Goal: Task Accomplishment & Management: Use online tool/utility

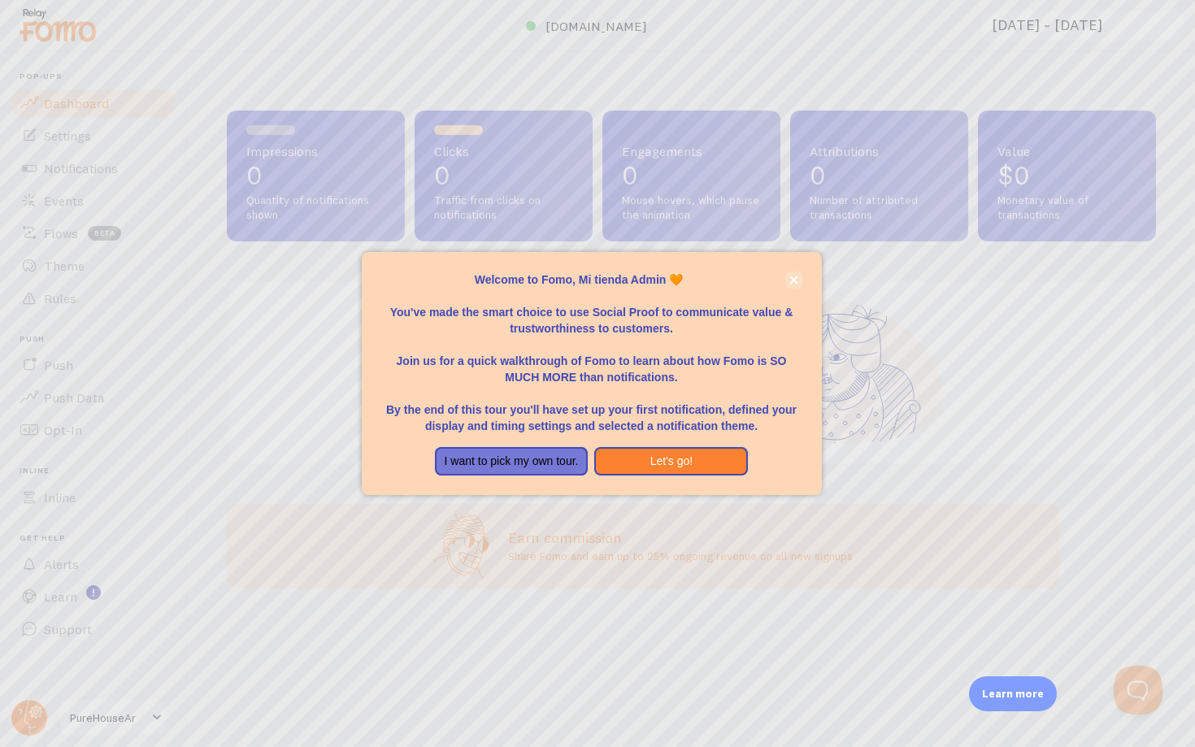
click at [792, 285] on icon "close," at bounding box center [793, 280] width 9 height 9
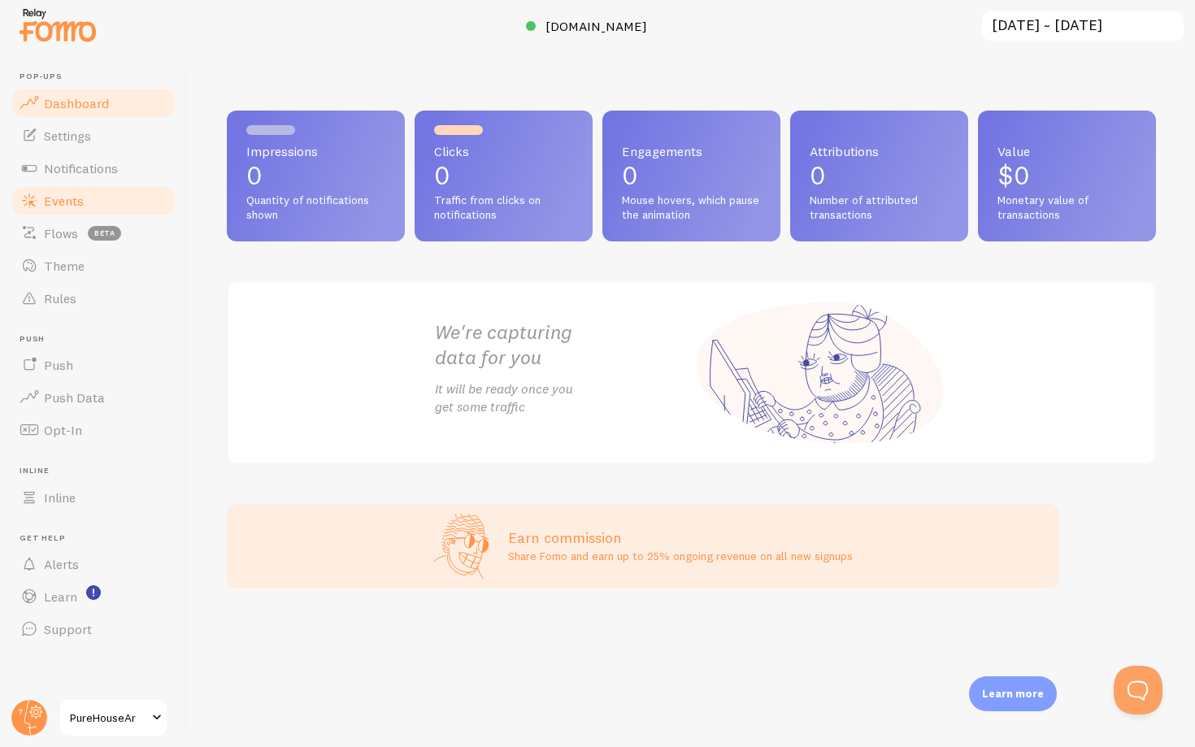
click at [77, 201] on span "Events" at bounding box center [64, 201] width 40 height 16
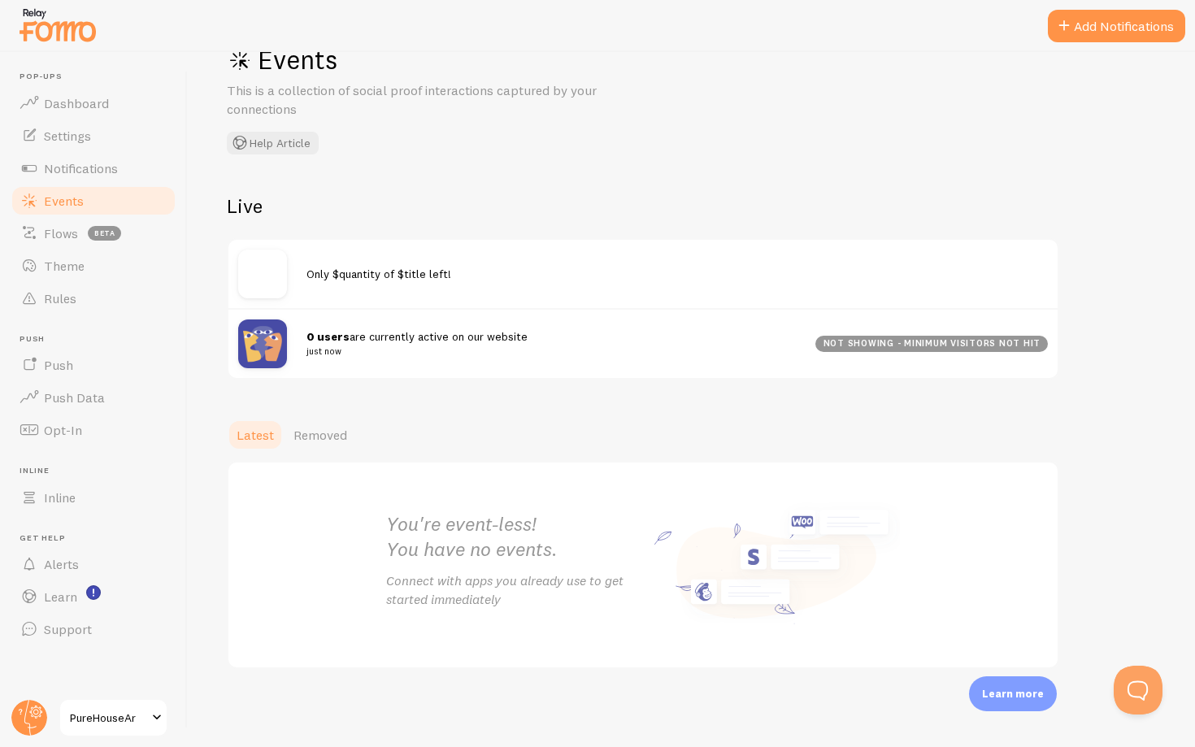
scroll to position [46, 0]
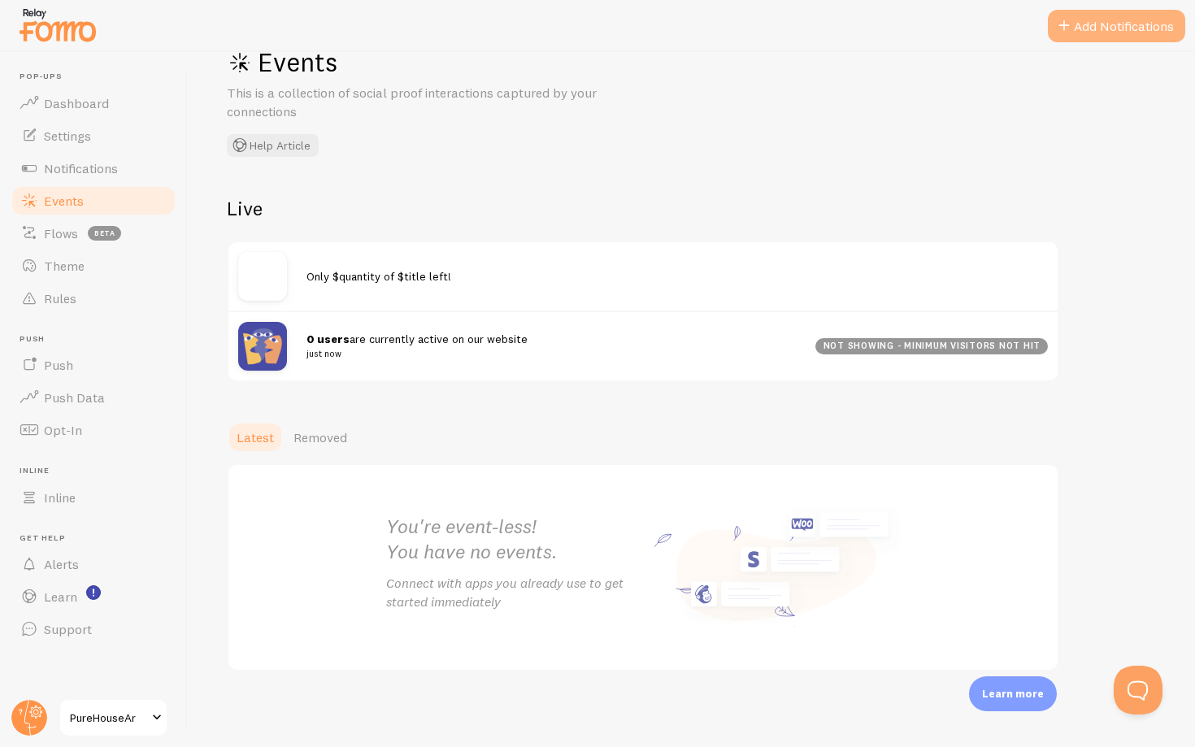
click at [1059, 28] on span at bounding box center [1064, 26] width 20 height 20
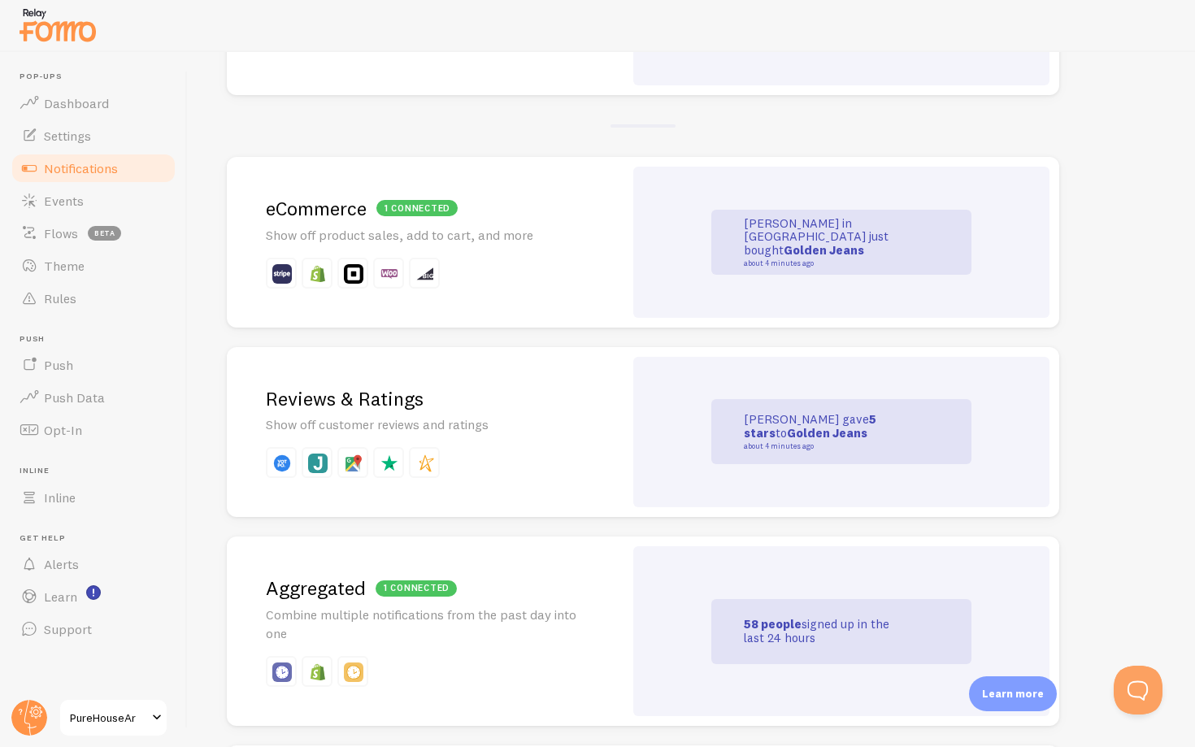
scroll to position [293, 0]
click at [802, 242] on strong "Golden Jeans" at bounding box center [824, 249] width 80 height 15
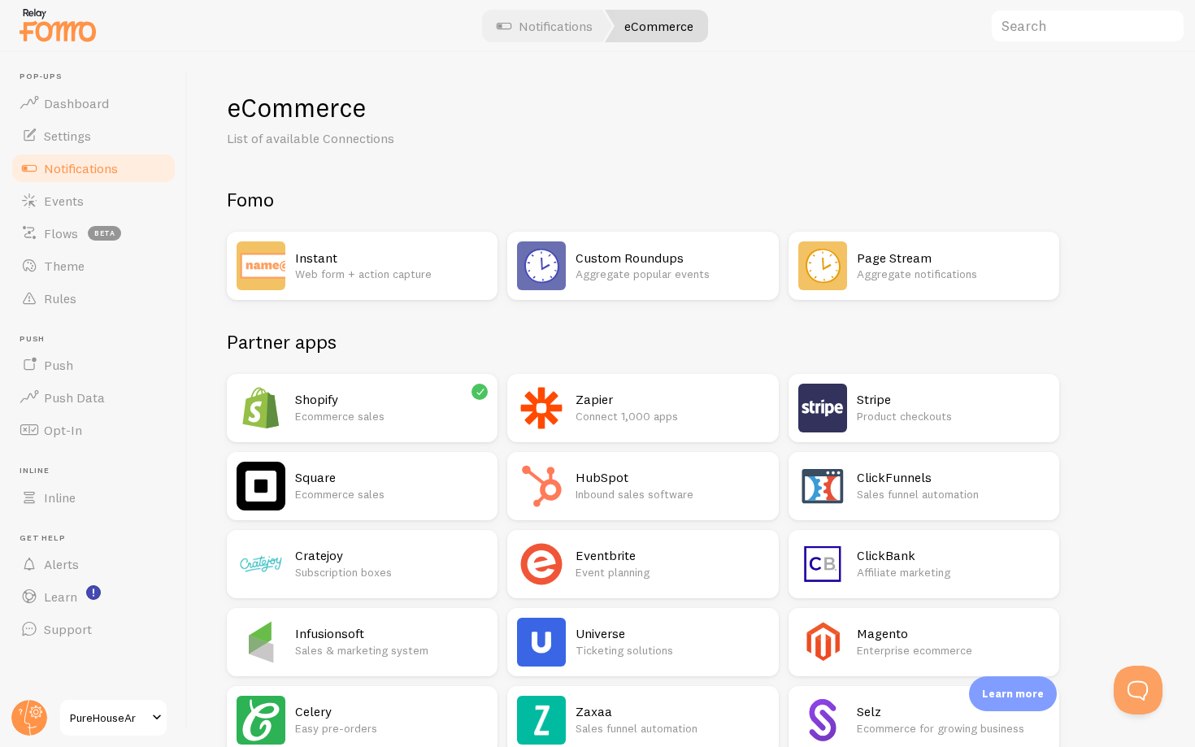
click at [373, 263] on h2 "Instant" at bounding box center [391, 258] width 193 height 17
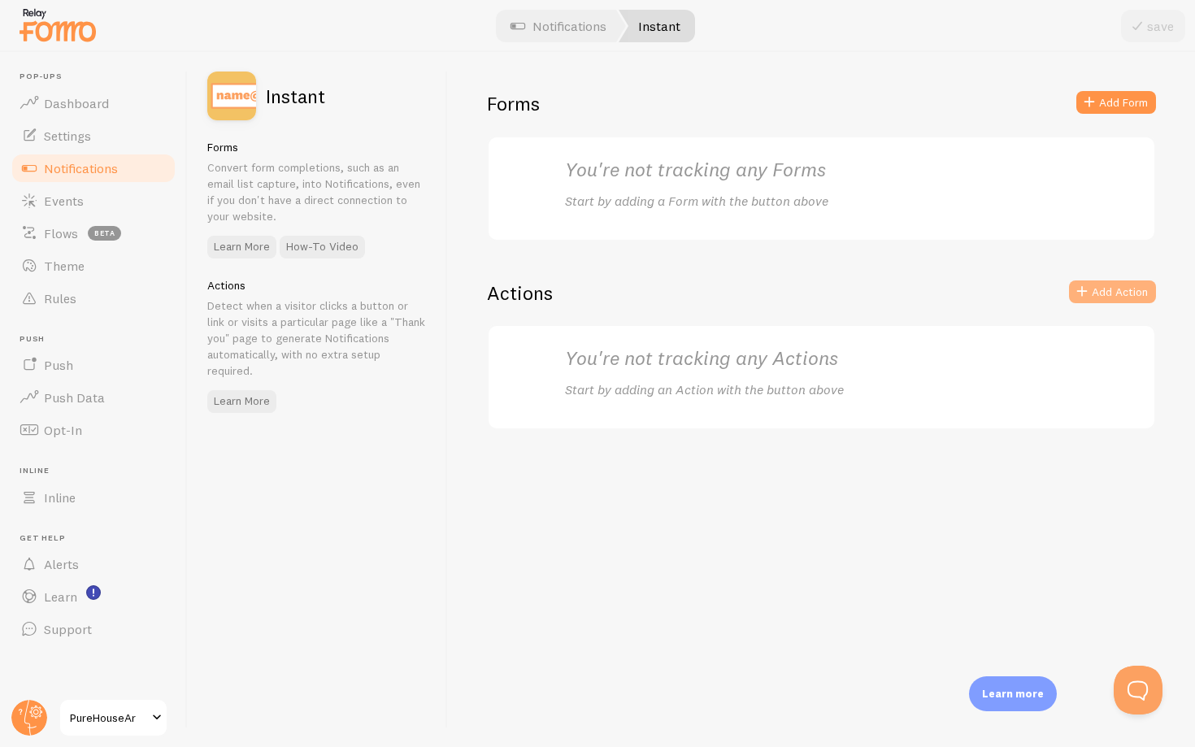
click at [1097, 290] on button "Add Action" at bounding box center [1112, 291] width 87 height 23
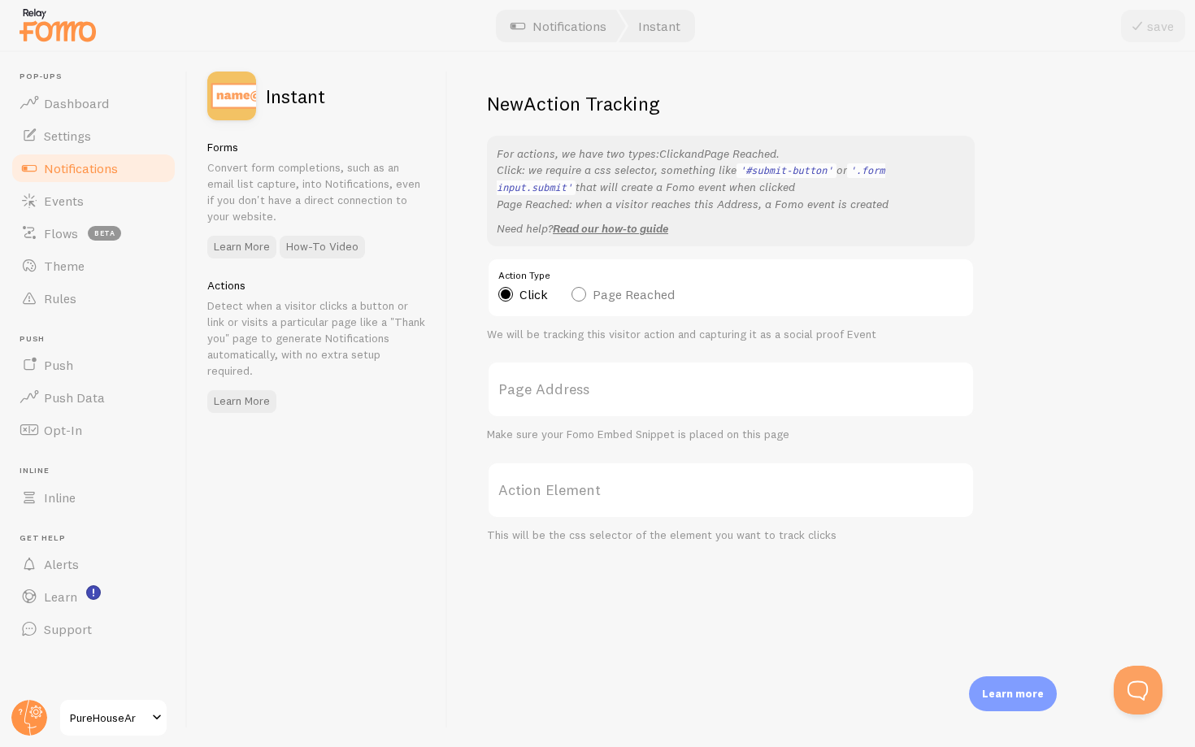
click at [594, 383] on label "Page Address" at bounding box center [731, 389] width 488 height 57
click at [594, 383] on input "Page Address" at bounding box center [731, 389] width 488 height 57
click at [89, 195] on link "Events" at bounding box center [93, 201] width 167 height 33
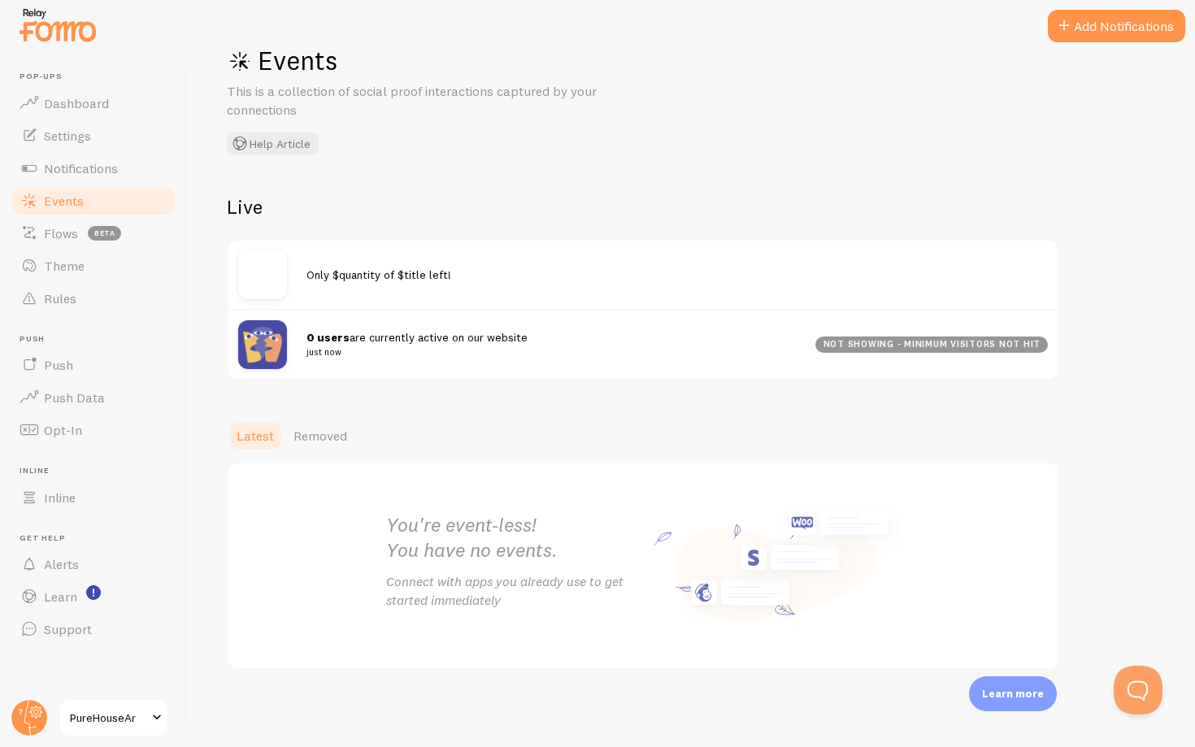
scroll to position [46, 0]
click at [1142, 682] on button "Open Beacon popover" at bounding box center [1134, 686] width 49 height 49
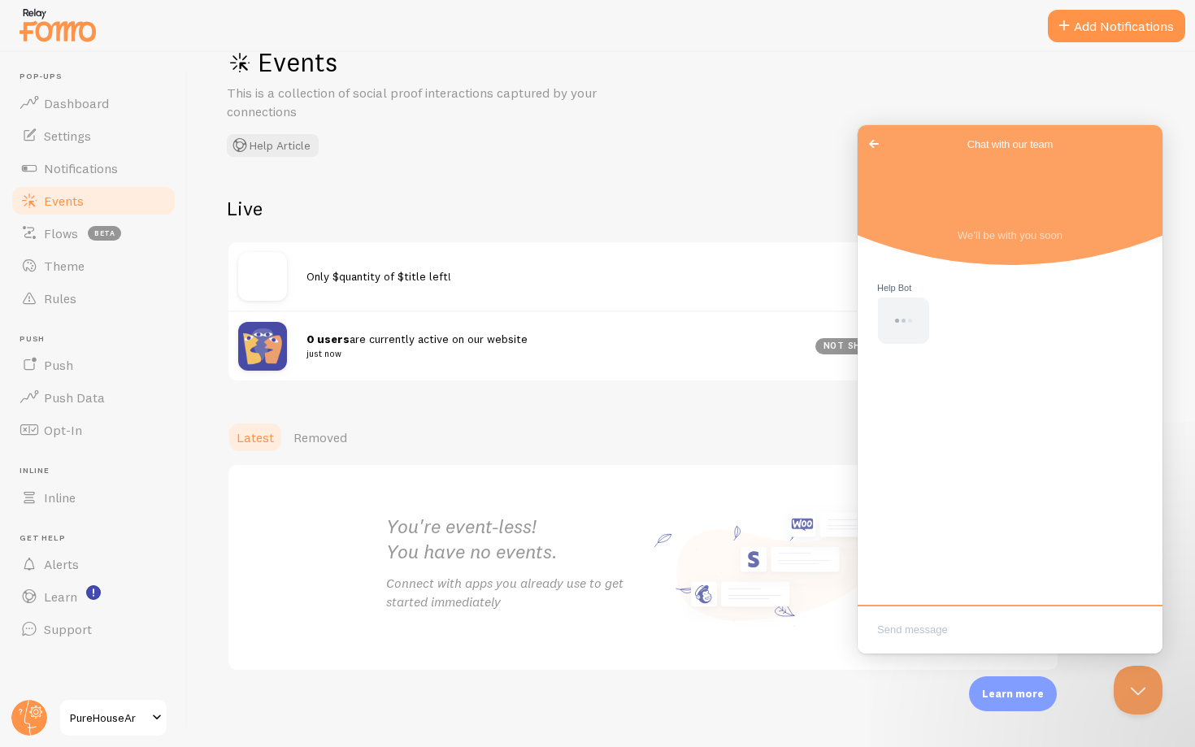
scroll to position [0, 0]
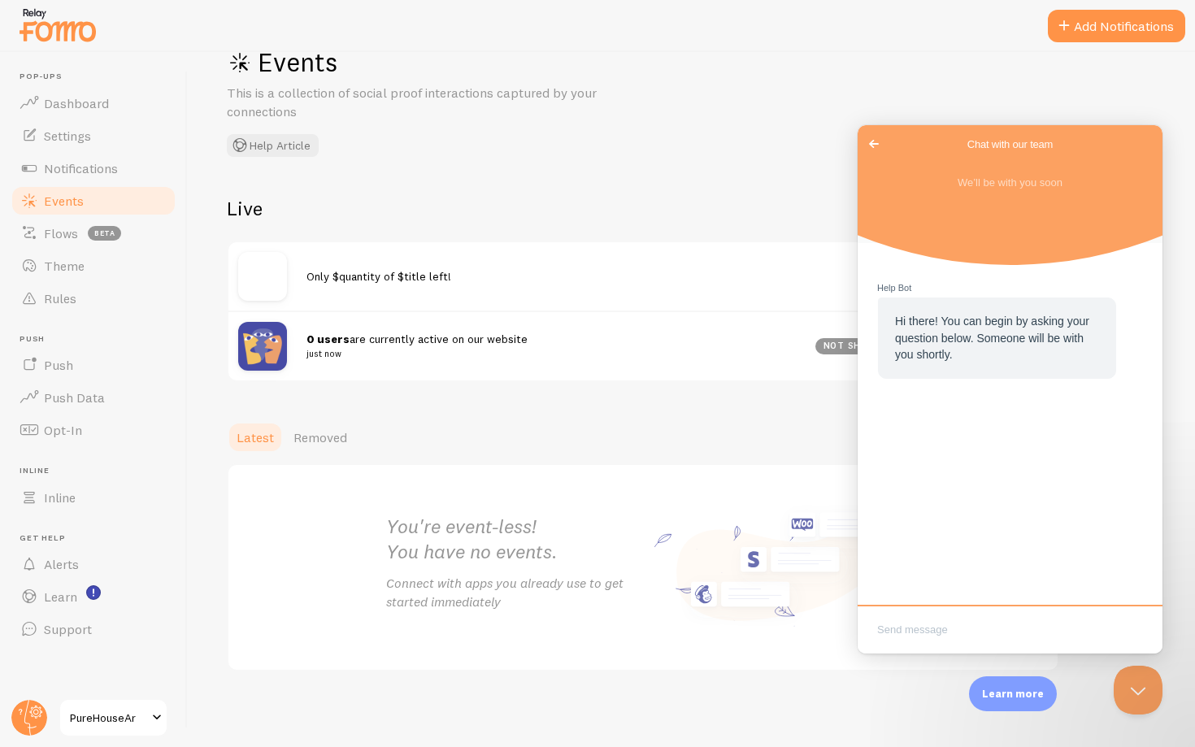
click at [869, 137] on span "Go back" at bounding box center [874, 144] width 20 height 20
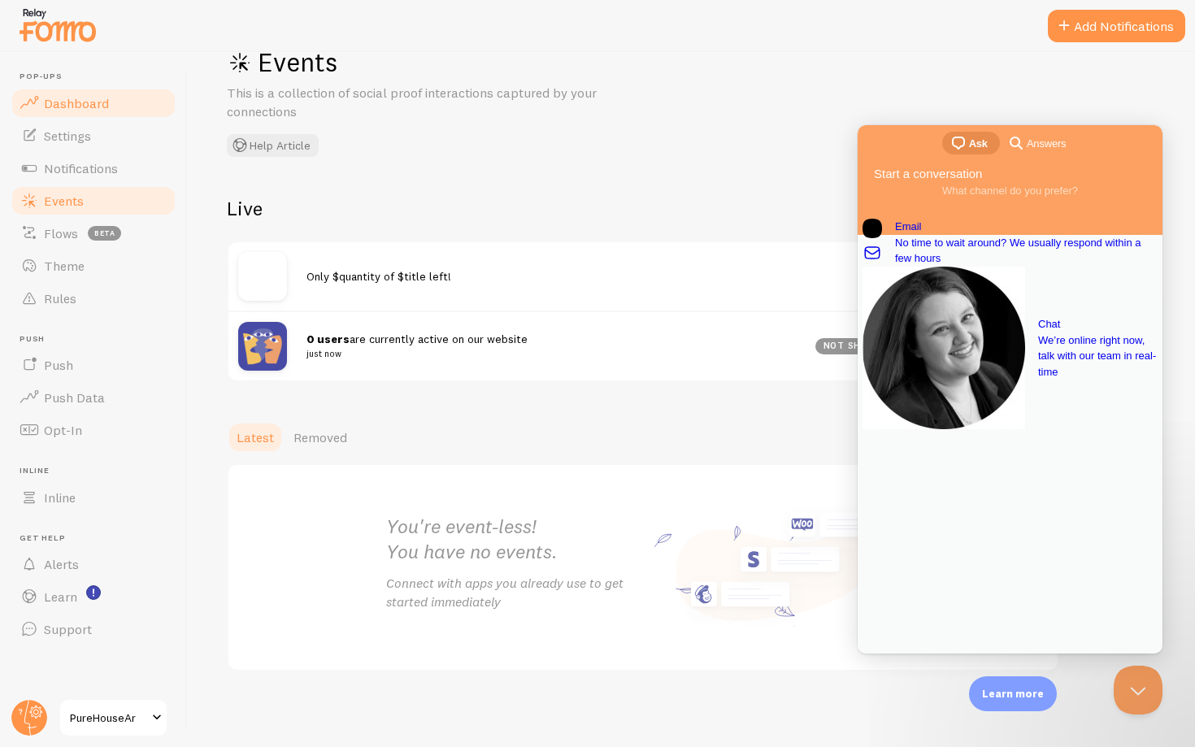
click at [98, 110] on span "Dashboard" at bounding box center [76, 103] width 65 height 16
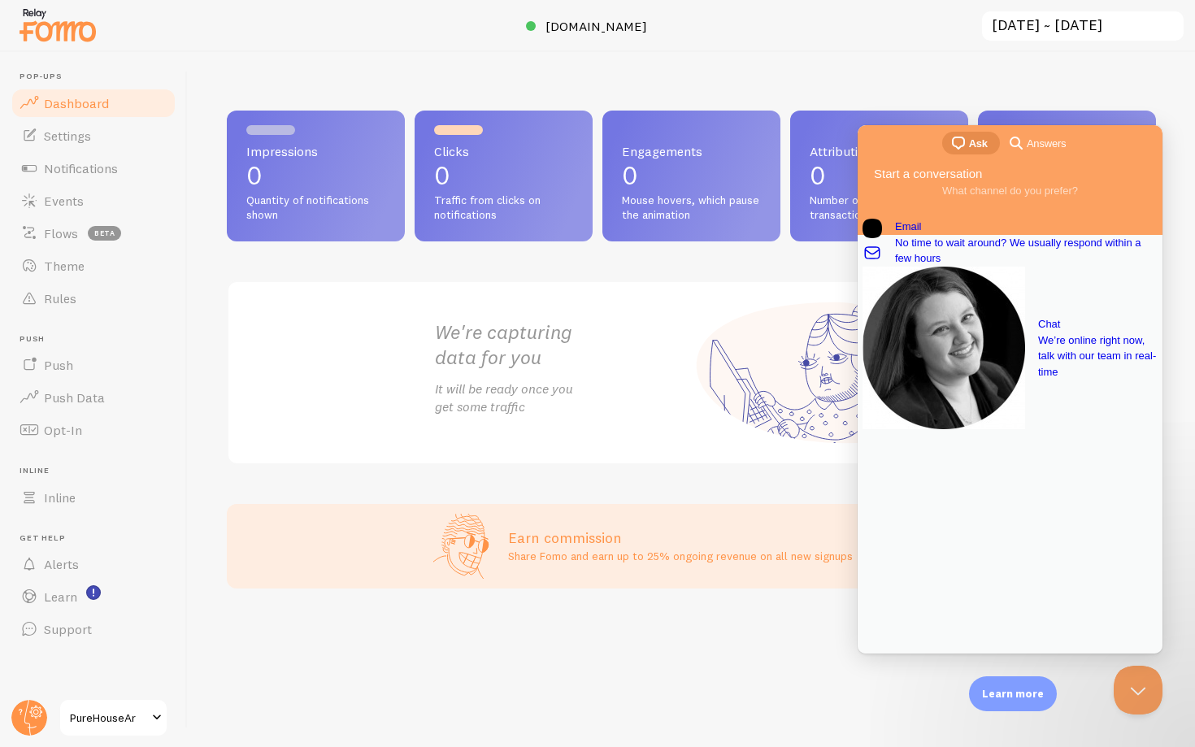
drag, startPoint x: 783, startPoint y: 687, endPoint x: 843, endPoint y: 687, distance: 60.2
click at [836, 687] on div "Impressions 0 Quantity of notifications shown Clicks 0 Traffic from clicks on n…" at bounding box center [691, 399] width 1007 height 695
click at [1131, 684] on button "Close Beacon popover" at bounding box center [1134, 686] width 49 height 49
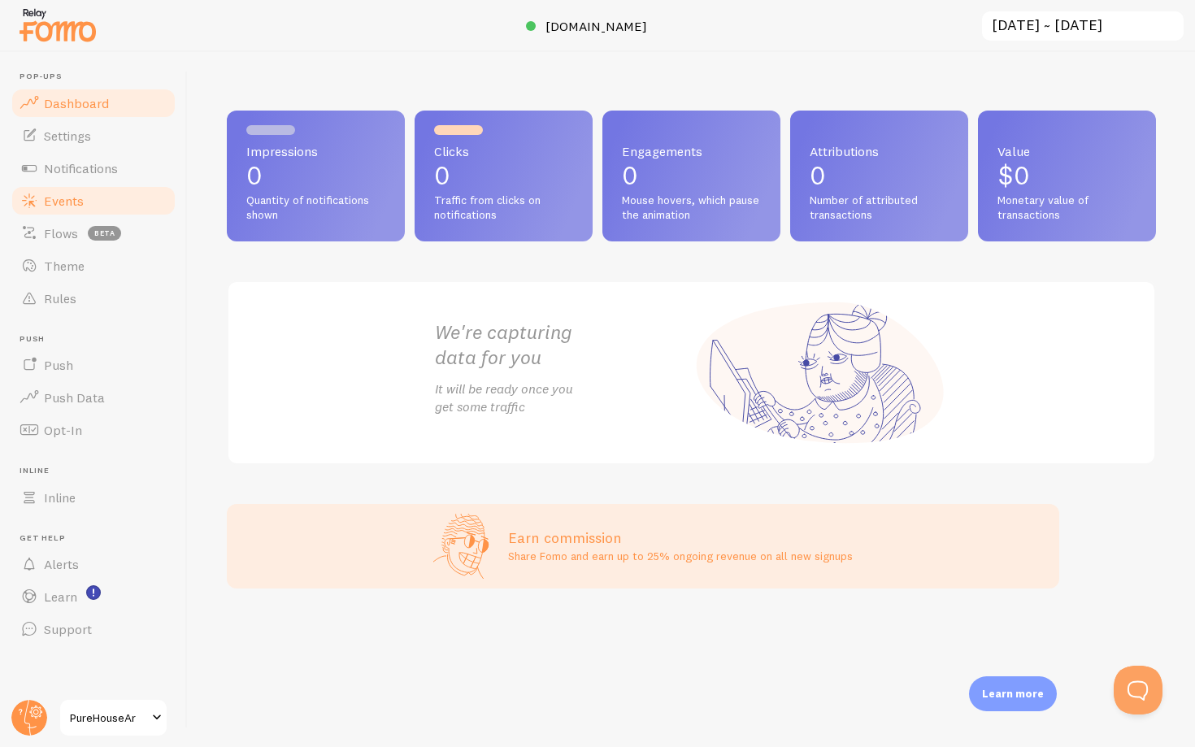
click at [55, 203] on span "Events" at bounding box center [64, 201] width 40 height 16
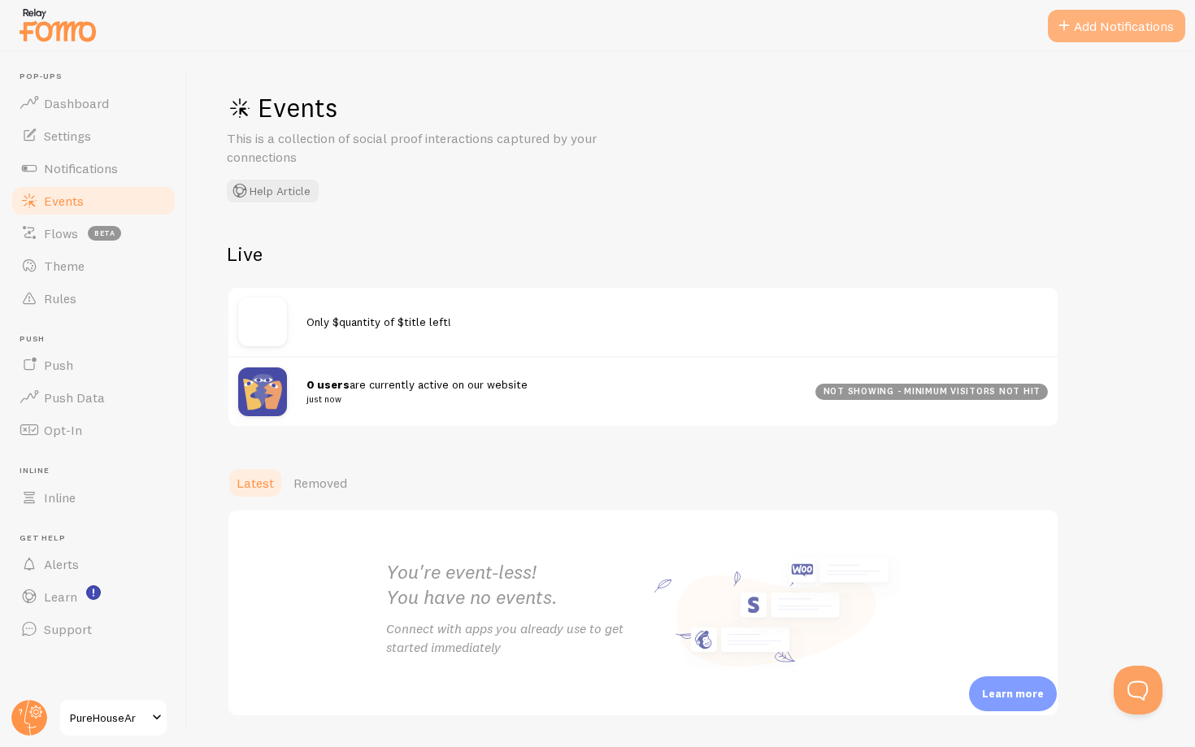
click at [1115, 25] on button "Add Notifications" at bounding box center [1116, 26] width 137 height 33
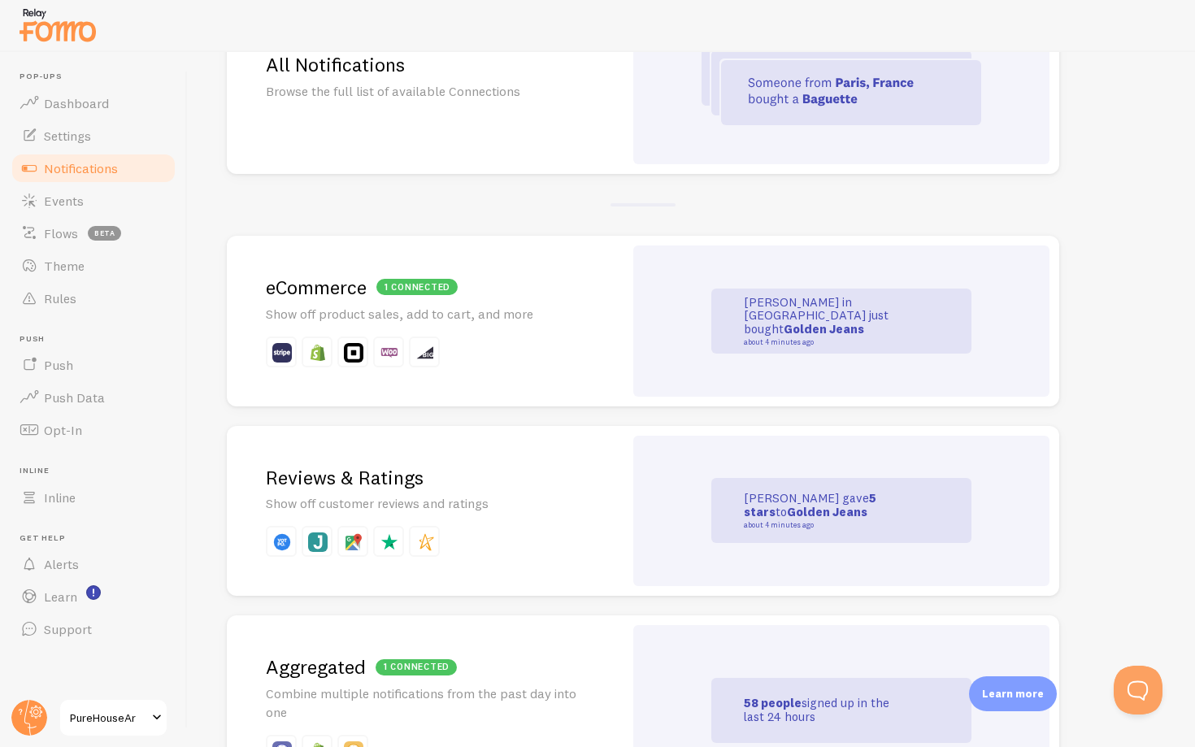
scroll to position [233, 0]
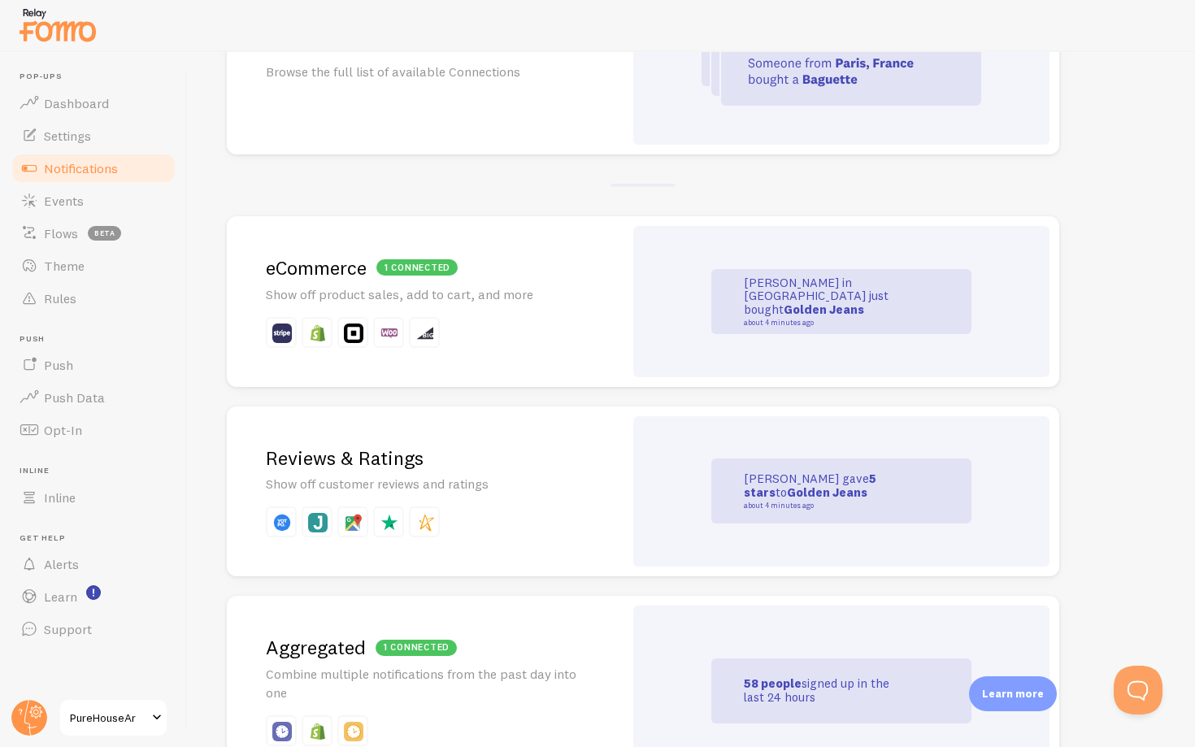
click at [743, 293] on div "[PERSON_NAME] in [GEOGRAPHIC_DATA] just bought Golden Jeans about 4 minutes ago" at bounding box center [841, 301] width 260 height 65
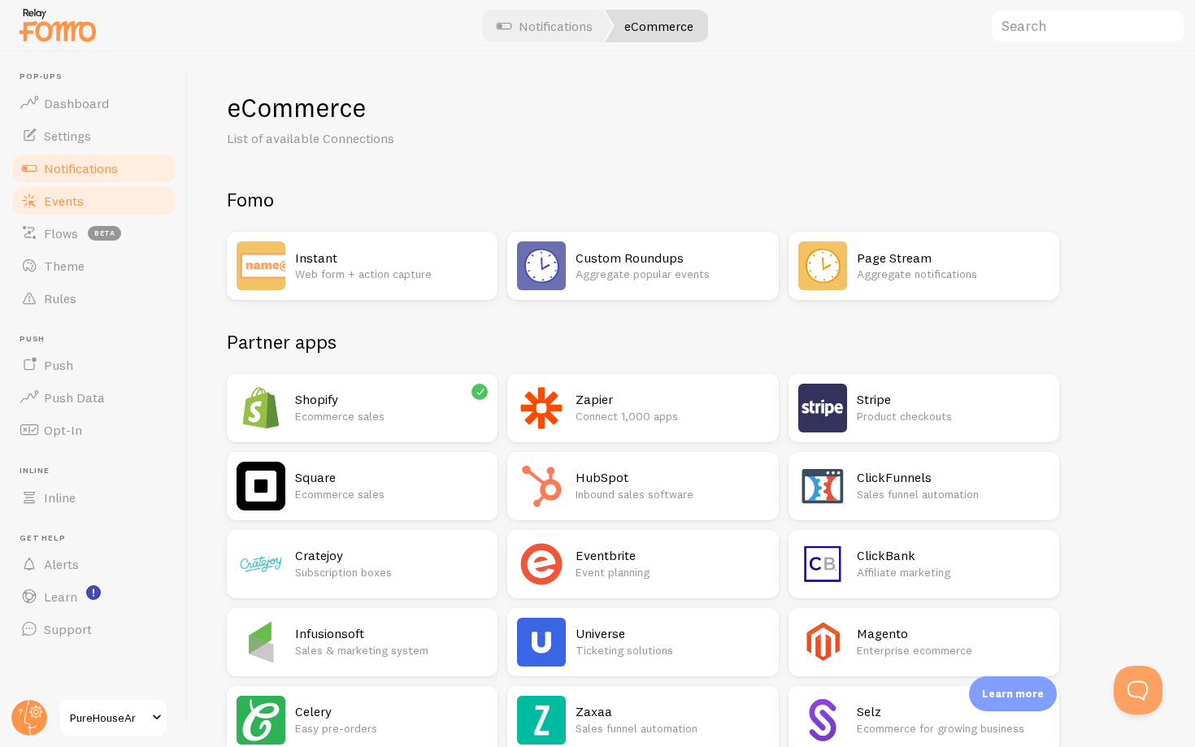
click at [52, 213] on link "Events" at bounding box center [93, 201] width 167 height 33
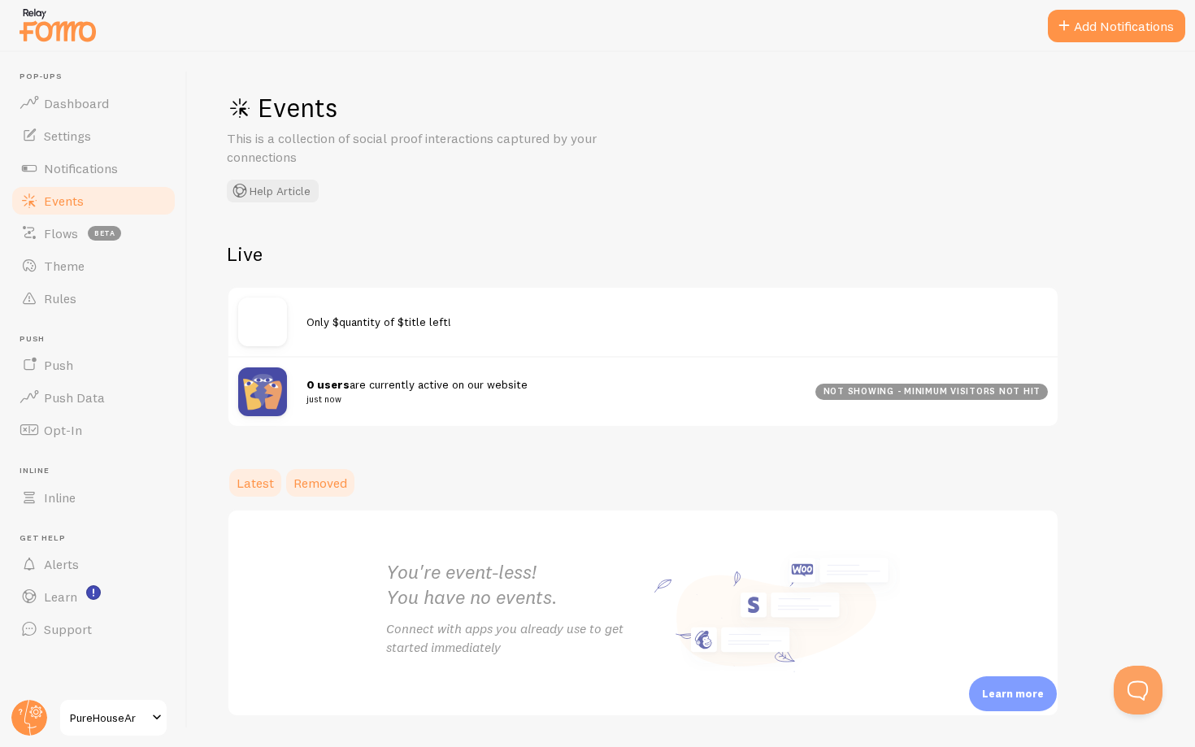
click at [310, 475] on span "Removed" at bounding box center [320, 483] width 54 height 16
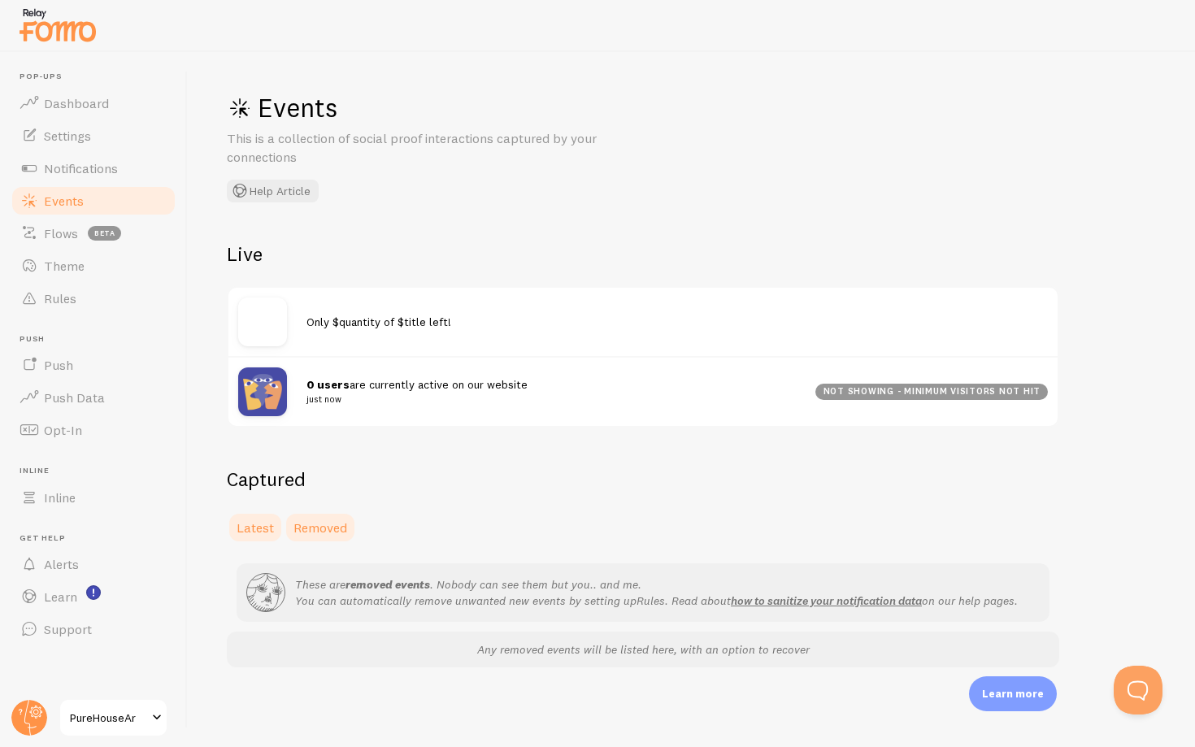
click at [270, 512] on link "Latest" at bounding box center [255, 527] width 57 height 33
